Goal: Transaction & Acquisition: Purchase product/service

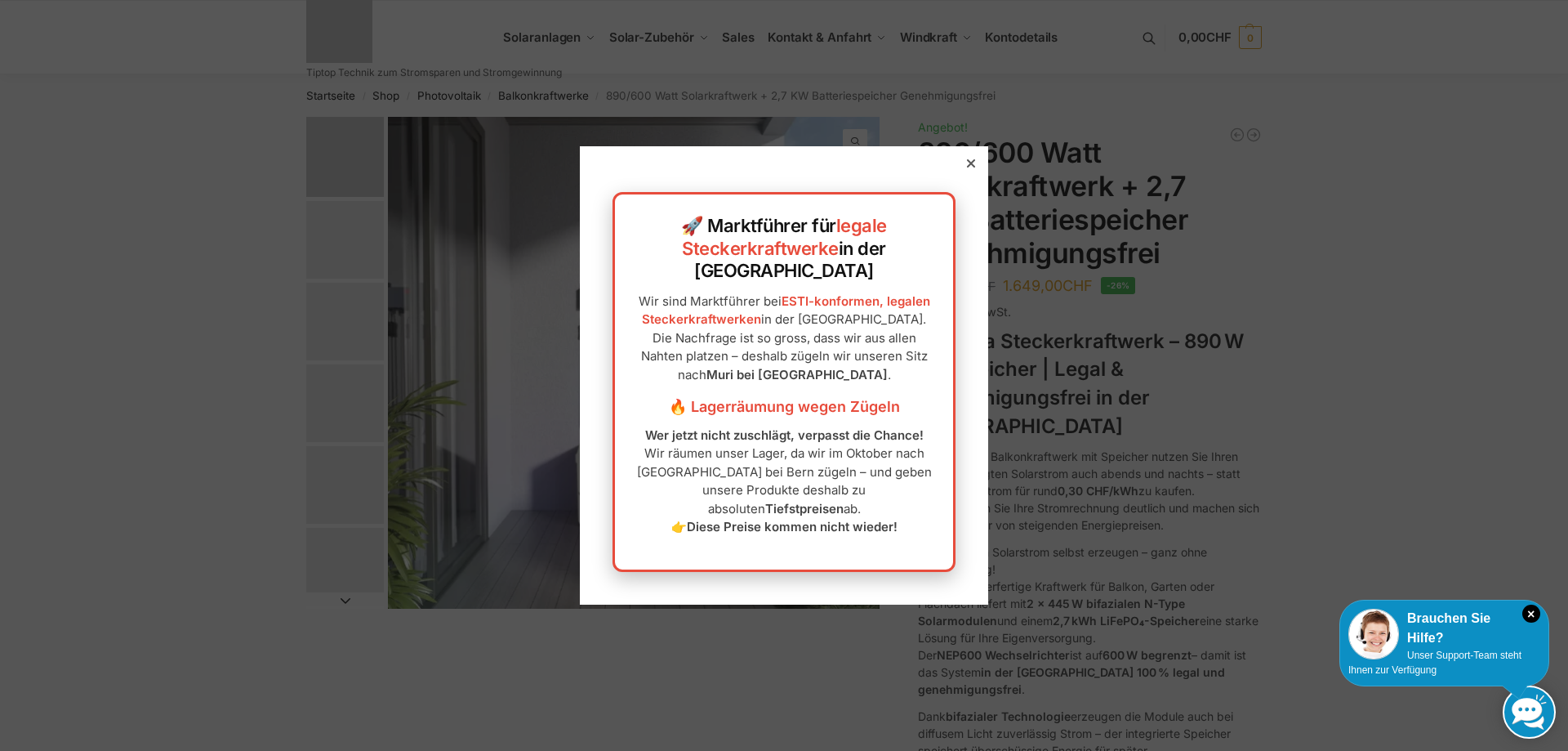
click at [963, 189] on div "🚀 Marktführer für legale Steckerkraftwerke in der Schweiz Wir sind Marktführer …" at bounding box center [784, 375] width 408 height 458
click at [963, 205] on div "🚀 Marktführer für legale Steckerkraftwerke in der Schweiz Wir sind Marktführer …" at bounding box center [784, 375] width 408 height 458
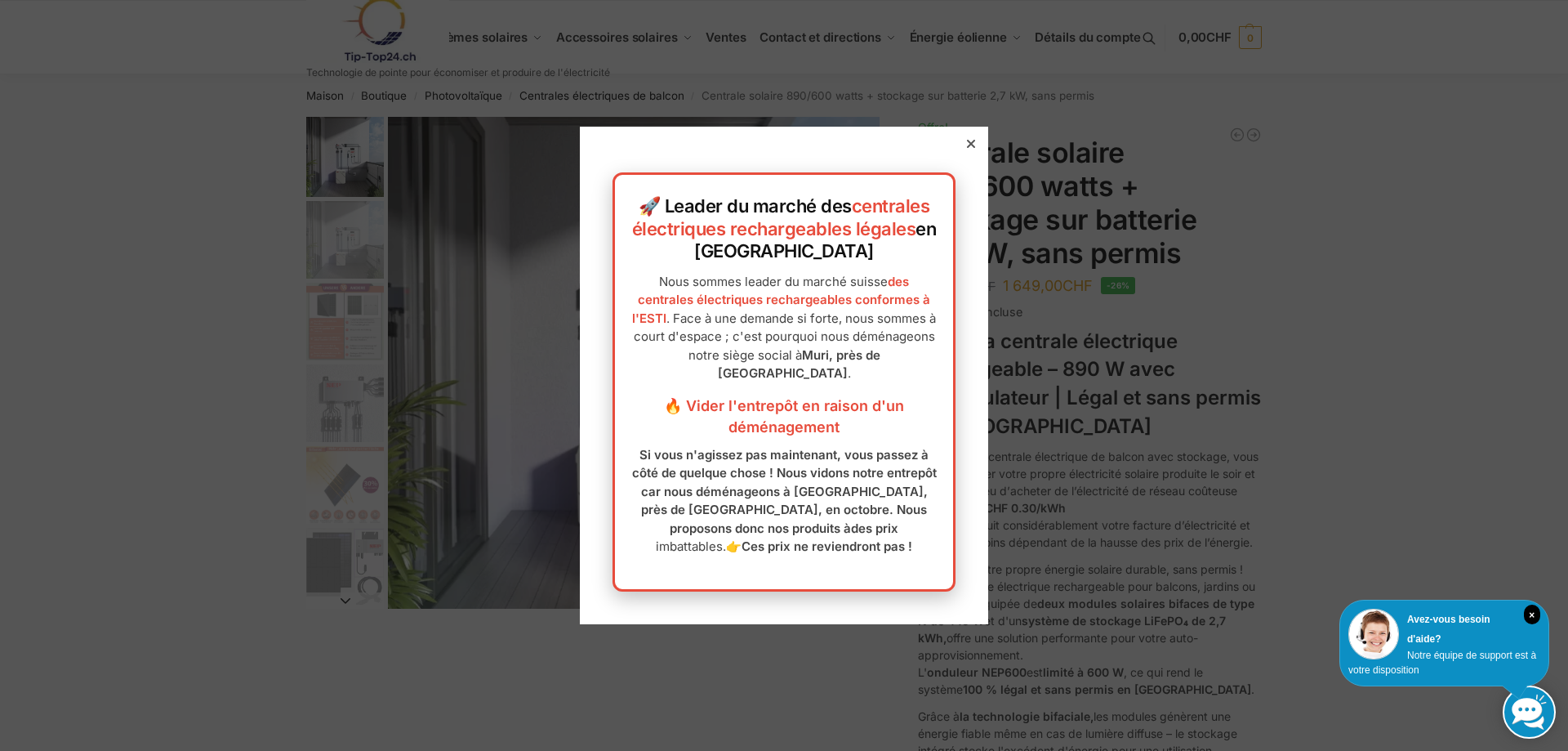
click at [963, 197] on div "🚀 Leader du marché des centrales électriques rechargeables légales en Suisse No…" at bounding box center [784, 375] width 408 height 498
click at [949, 149] on div "🚀 Leader du marché des centrales électriques rechargeables légales en Suisse No…" at bounding box center [784, 375] width 408 height 498
click at [967, 148] on icon at bounding box center [971, 144] width 8 height 8
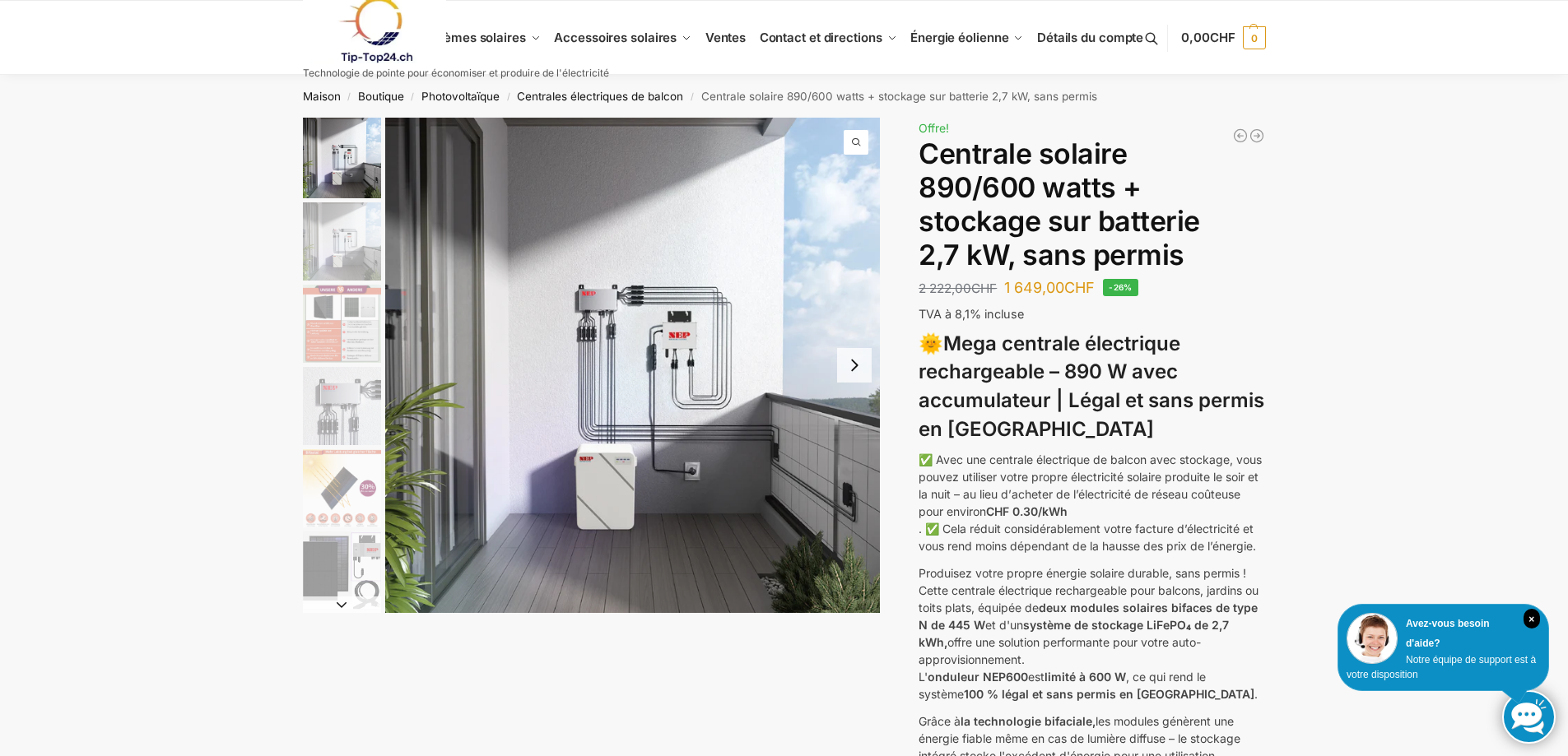
click at [601, 42] on link at bounding box center [455, 30] width 306 height 67
